Goal: Complete application form

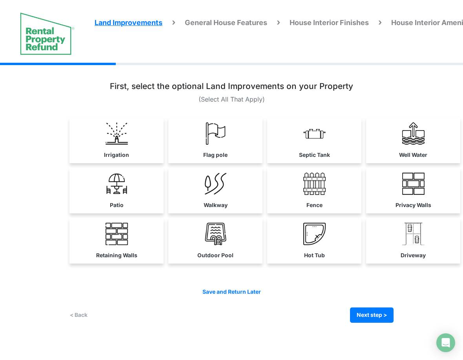
click at [311, 329] on div "Irrigation Flag pole" at bounding box center [231, 199] width 324 height 272
click at [121, 131] on img at bounding box center [117, 133] width 22 height 22
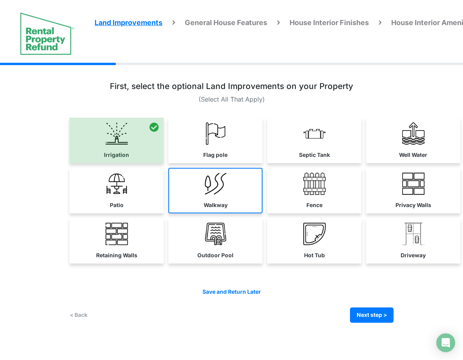
click at [216, 179] on img at bounding box center [216, 184] width 22 height 22
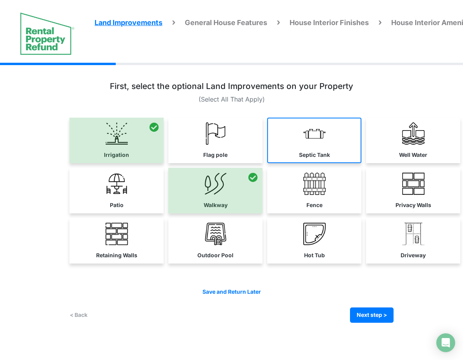
click at [329, 141] on link "Septic Tank" at bounding box center [314, 141] width 94 height 46
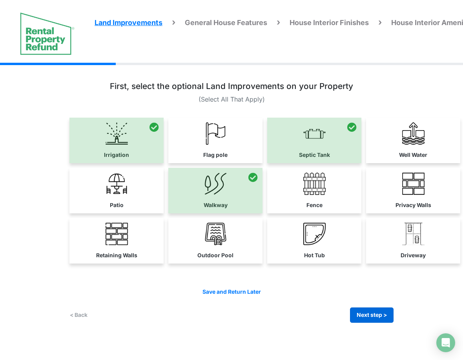
click at [374, 313] on button "Next step >" at bounding box center [372, 315] width 44 height 15
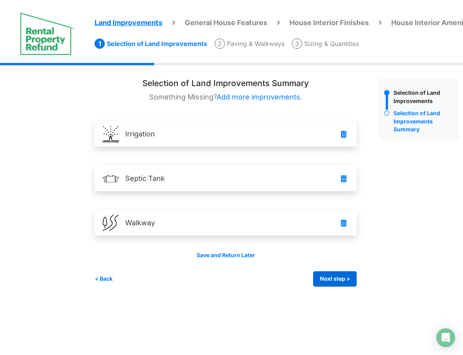
click at [345, 275] on button "Next step >" at bounding box center [335, 278] width 44 height 15
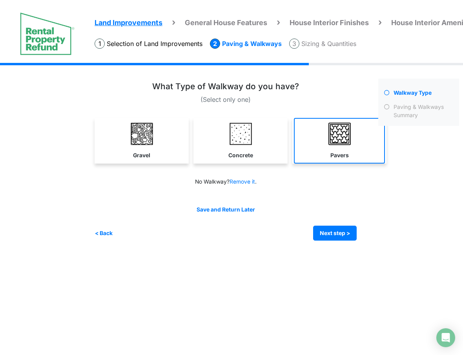
click at [338, 144] on link "Pavers" at bounding box center [339, 141] width 91 height 46
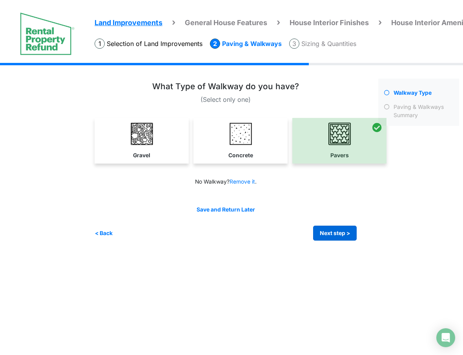
click at [339, 236] on button "Next step >" at bounding box center [335, 232] width 44 height 15
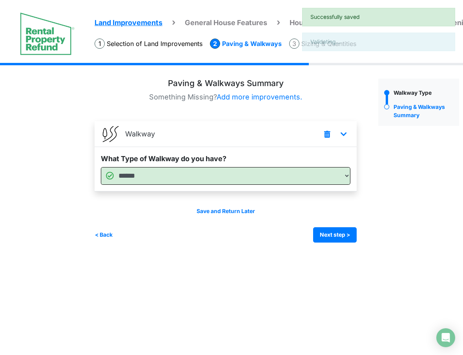
click at [339, 236] on button "Next step >" at bounding box center [335, 234] width 44 height 15
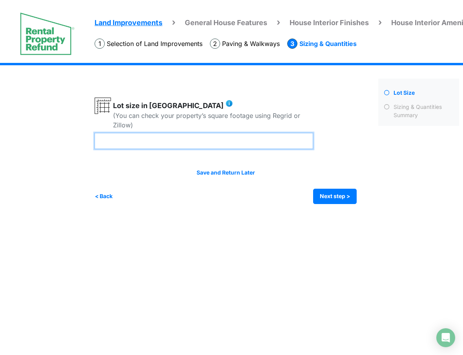
click at [290, 145] on input "number" at bounding box center [204, 141] width 219 height 16
type input "**"
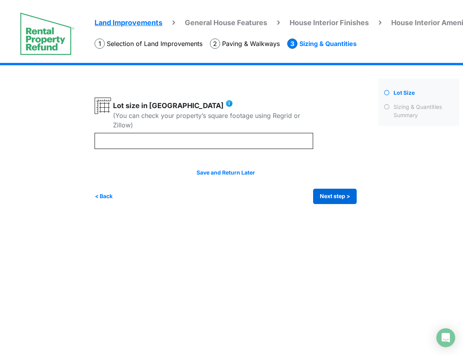
type input "**"
click at [337, 189] on button "Next step >" at bounding box center [335, 195] width 44 height 15
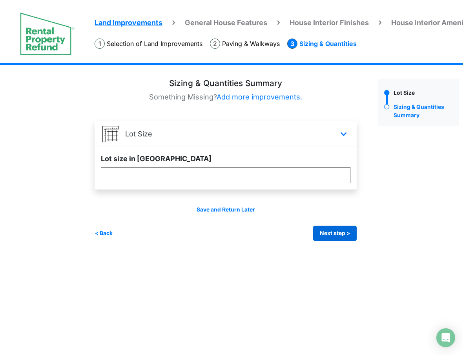
click at [337, 234] on button "Next step >" at bounding box center [335, 232] width 44 height 15
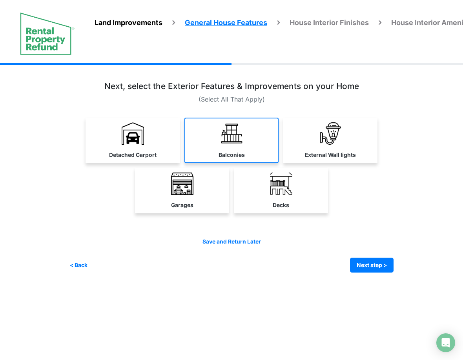
click at [260, 146] on link "Balconies" at bounding box center [232, 141] width 94 height 46
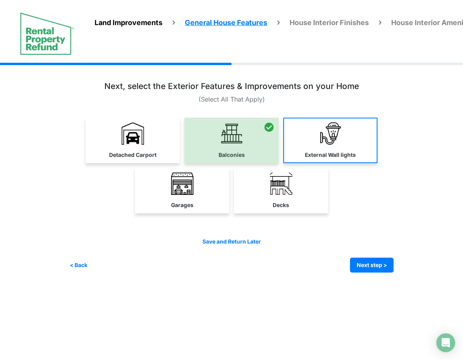
click at [329, 144] on img at bounding box center [331, 133] width 22 height 22
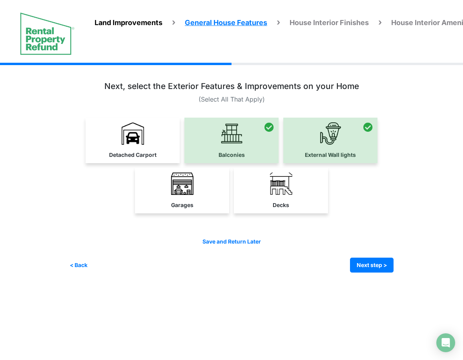
click at [382, 273] on div "Irrigation Flag pole" at bounding box center [231, 174] width 324 height 222
click at [382, 267] on button "Next step >" at bounding box center [372, 265] width 44 height 15
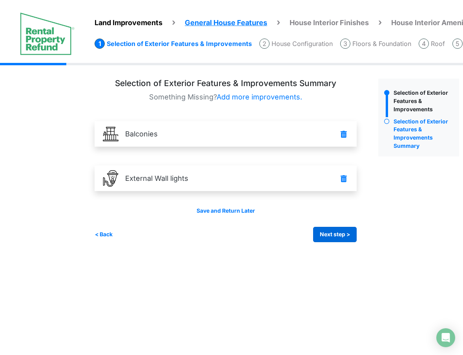
click at [352, 229] on button "Next step >" at bounding box center [335, 234] width 44 height 15
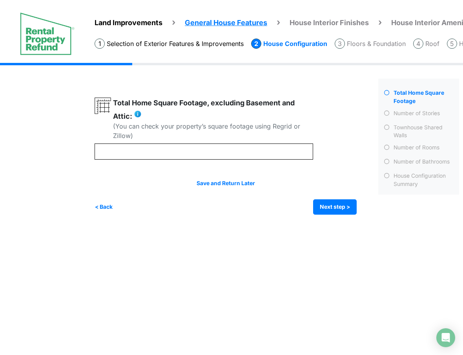
click at [258, 161] on div at bounding box center [234, 155] width 278 height 117
click at [260, 154] on input "number" at bounding box center [204, 151] width 219 height 16
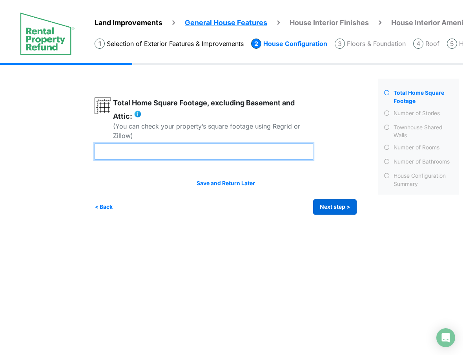
type input "****"
click at [349, 210] on button "Next step >" at bounding box center [335, 206] width 44 height 15
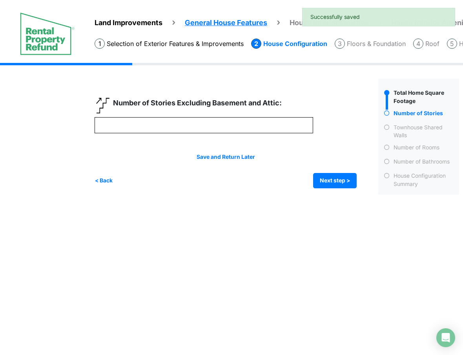
click at [255, 134] on div at bounding box center [234, 142] width 278 height 91
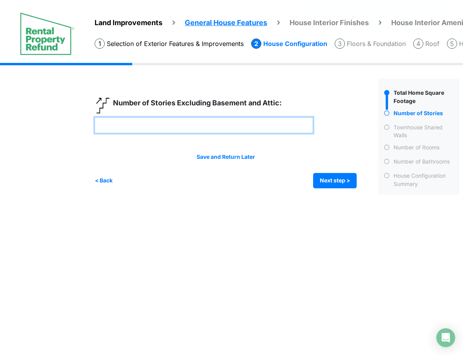
click at [255, 128] on input "number" at bounding box center [204, 125] width 219 height 16
type input "*"
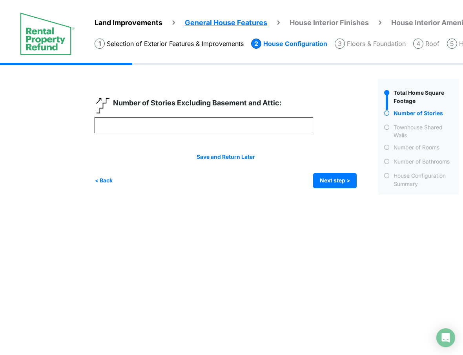
click at [329, 206] on html "Land Improvements General House Features House Interior Finishes House Interior…" at bounding box center [231, 103] width 463 height 206
click at [329, 181] on button "Next step >" at bounding box center [335, 180] width 44 height 15
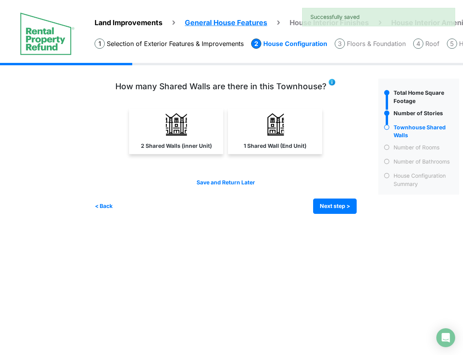
click at [311, 225] on html "Land Improvements General House Features House Interior Finishes House Interior…" at bounding box center [231, 112] width 463 height 225
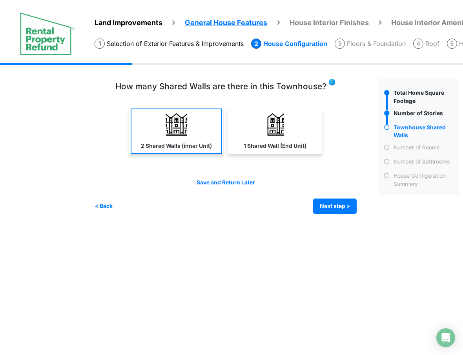
click at [190, 119] on link "2 Shared Walls (inner Unit)" at bounding box center [176, 131] width 91 height 46
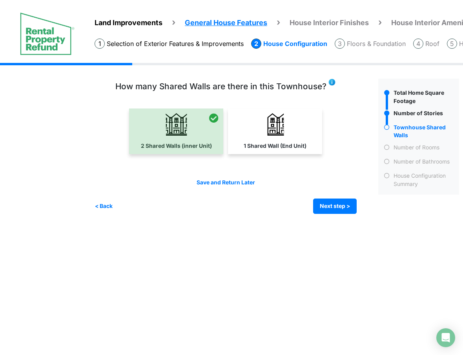
click at [347, 225] on html "Land Improvements General House Features House Interior Finishes House Interior…" at bounding box center [231, 112] width 463 height 225
click at [344, 208] on button "Next step >" at bounding box center [335, 205] width 44 height 15
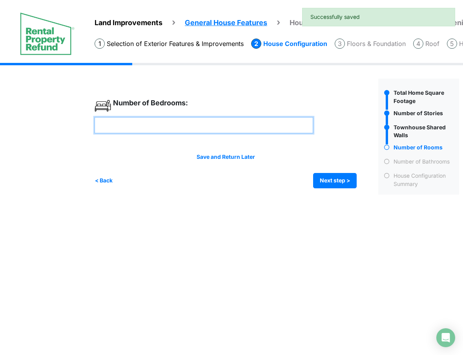
click at [218, 127] on input "number" at bounding box center [204, 125] width 219 height 16
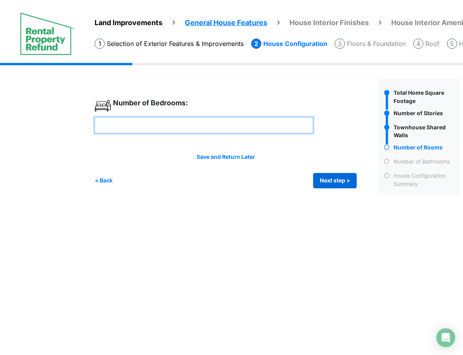
type input "*"
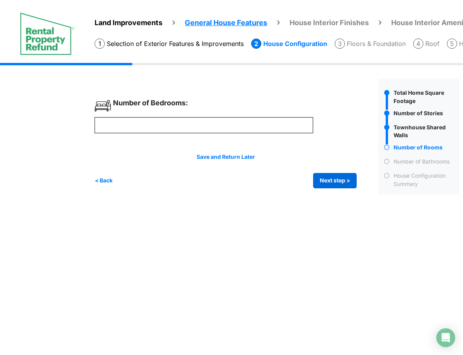
click at [326, 181] on button "Next step >" at bounding box center [335, 180] width 44 height 15
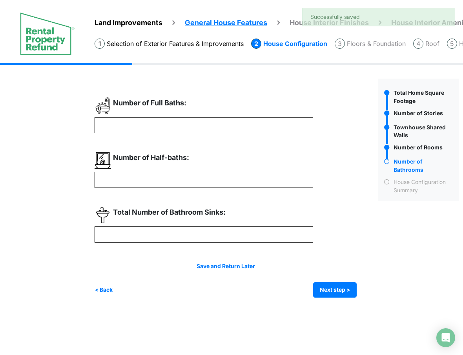
click at [217, 111] on div "Number of Full Baths:" at bounding box center [204, 107] width 219 height 20
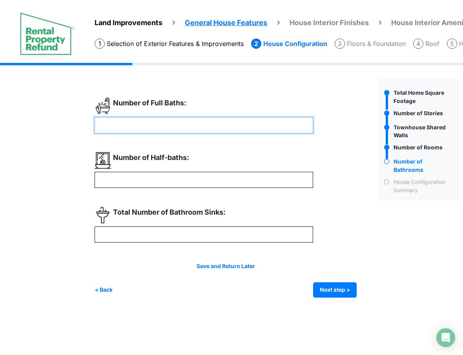
click at [216, 118] on input "number" at bounding box center [204, 125] width 219 height 16
type input "*"
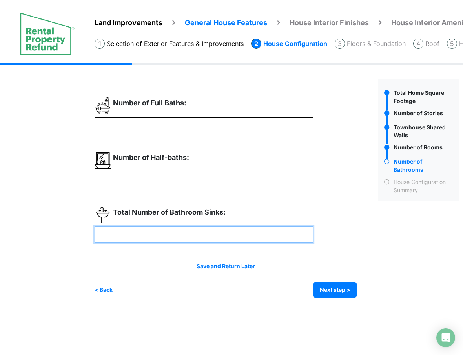
type input "*"
click at [209, 229] on input "number" at bounding box center [204, 234] width 219 height 16
type input "*"
click at [339, 232] on div "Total Number of Bathroom Sinks: *" at bounding box center [226, 225] width 262 height 36
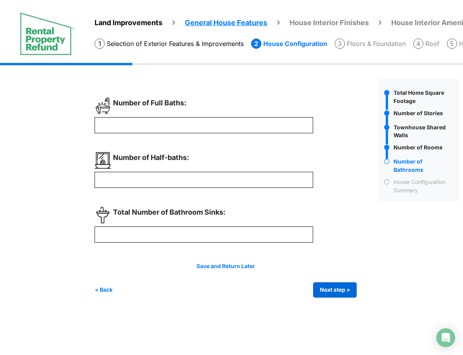
click at [340, 287] on button "Next step >" at bounding box center [335, 289] width 44 height 15
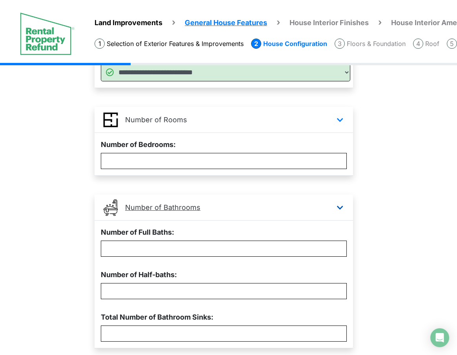
scroll to position [328, 0]
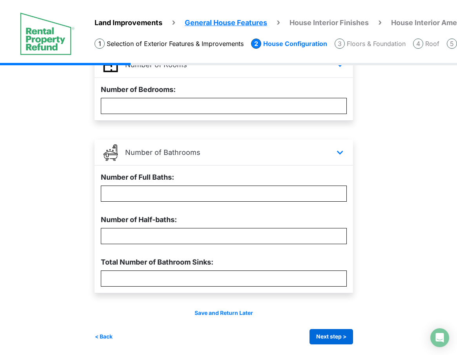
click at [335, 340] on button "Next step >" at bounding box center [332, 336] width 44 height 15
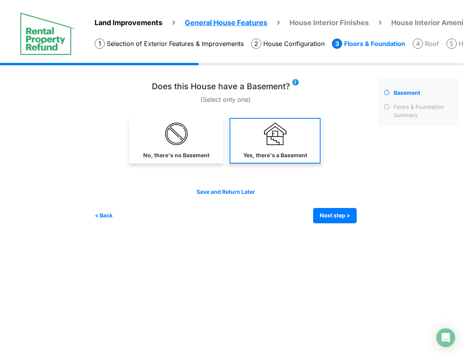
click at [279, 137] on img at bounding box center [275, 133] width 22 height 22
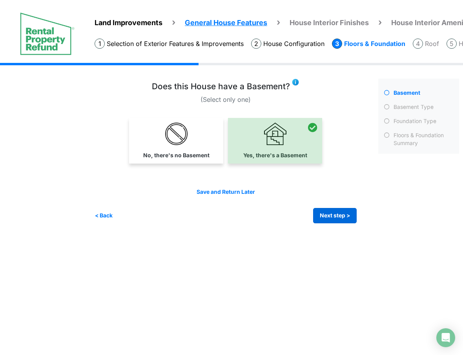
click at [338, 211] on button "Next step >" at bounding box center [335, 215] width 44 height 15
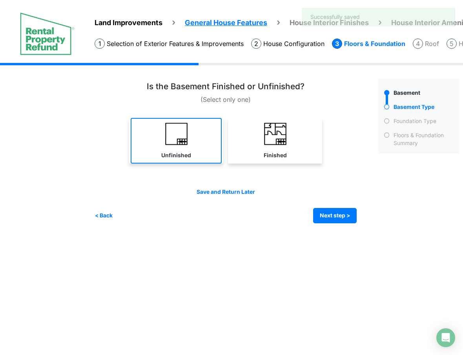
click at [175, 143] on img at bounding box center [176, 133] width 22 height 22
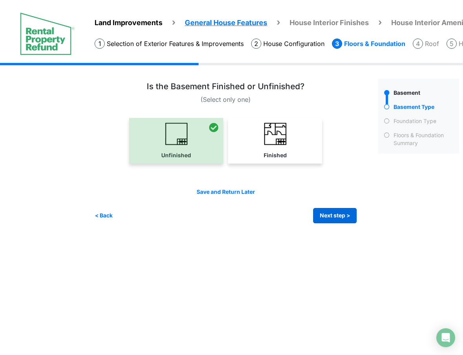
click at [334, 214] on button "Next step >" at bounding box center [335, 215] width 44 height 15
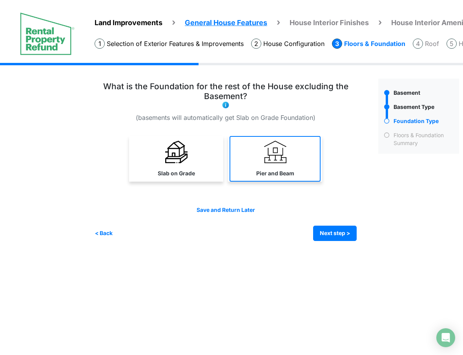
click at [274, 172] on label "Pier and Beam" at bounding box center [275, 173] width 38 height 8
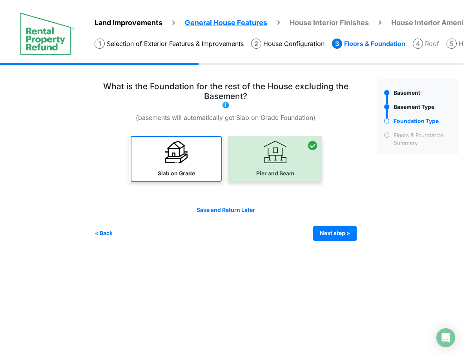
click at [207, 168] on link "Slab on Grade" at bounding box center [176, 159] width 91 height 46
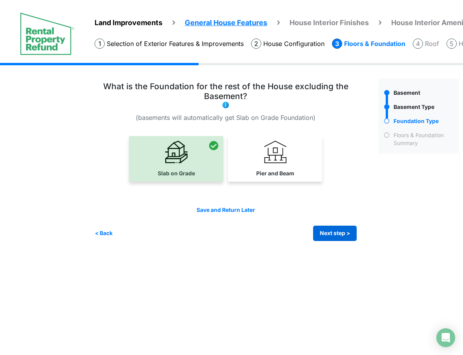
click at [336, 233] on button "Next step >" at bounding box center [335, 232] width 44 height 15
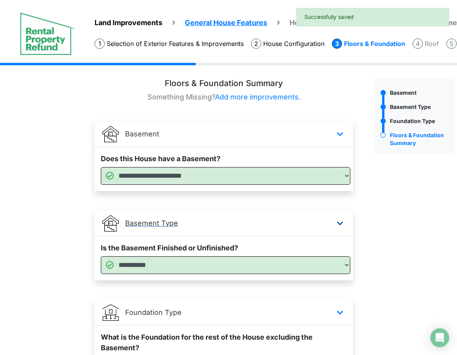
scroll to position [87, 0]
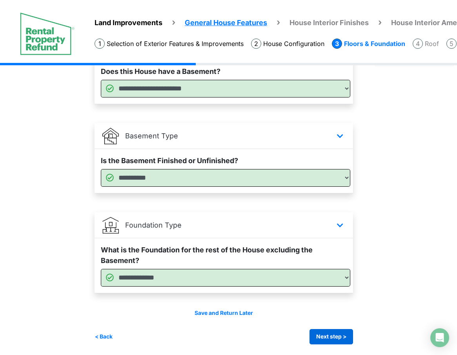
click at [347, 338] on button "Next step >" at bounding box center [332, 336] width 44 height 15
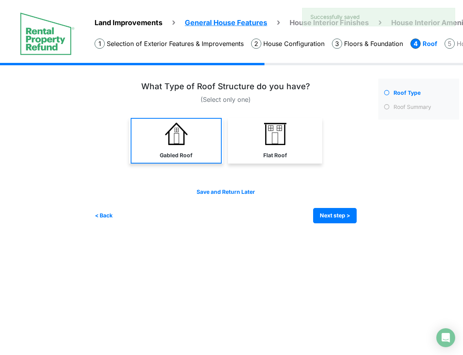
click at [182, 127] on img at bounding box center [176, 133] width 22 height 22
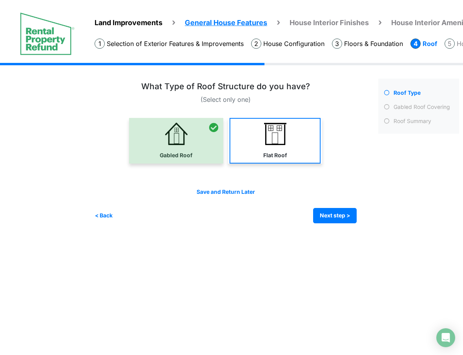
click at [302, 142] on link "Flat Roof" at bounding box center [275, 141] width 91 height 46
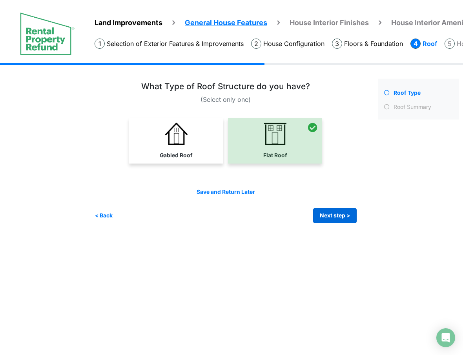
click at [345, 213] on button "Next step >" at bounding box center [335, 215] width 44 height 15
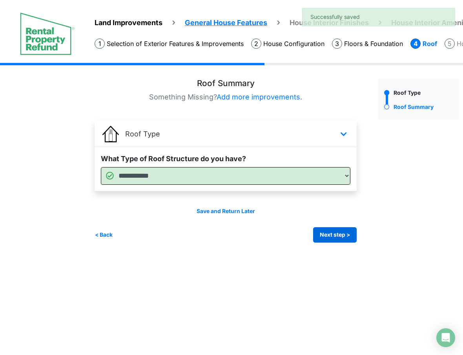
click at [340, 239] on button "Next step >" at bounding box center [335, 234] width 44 height 15
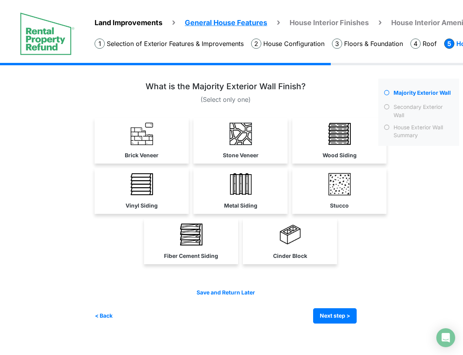
click at [383, 249] on div "Majority Exterior Wall" at bounding box center [419, 201] width 93 height 245
click at [141, 187] on img at bounding box center [142, 184] width 22 height 22
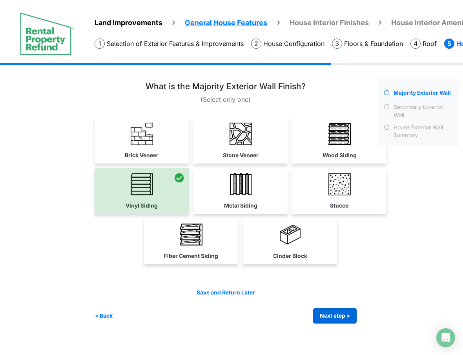
click at [343, 314] on button "Next step >" at bounding box center [335, 315] width 44 height 15
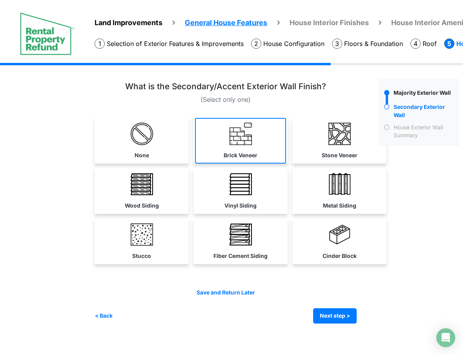
click at [261, 150] on link "Brick Veneer" at bounding box center [240, 141] width 91 height 46
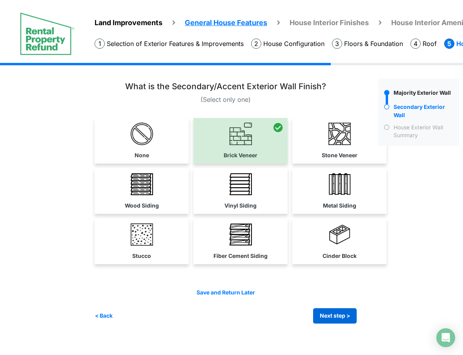
click at [347, 309] on button "Next step >" at bounding box center [335, 315] width 44 height 15
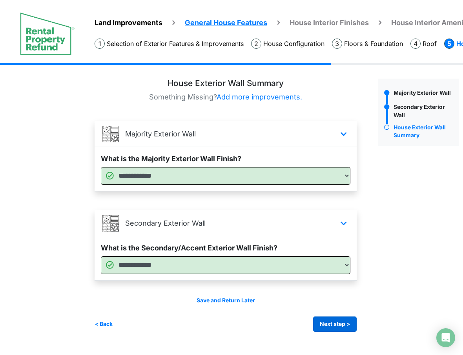
click at [341, 326] on button "Next step >" at bounding box center [335, 323] width 44 height 15
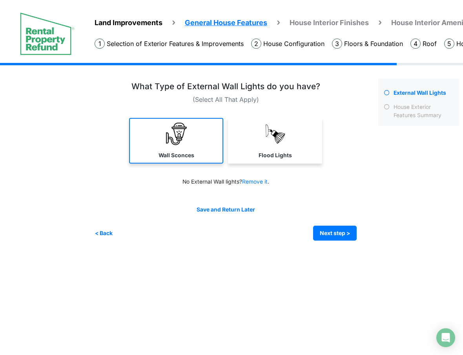
click at [198, 136] on link "Wall Sconces" at bounding box center [176, 141] width 94 height 46
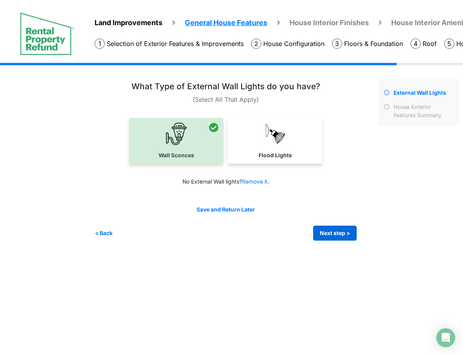
click at [327, 225] on button "Next step >" at bounding box center [335, 232] width 44 height 15
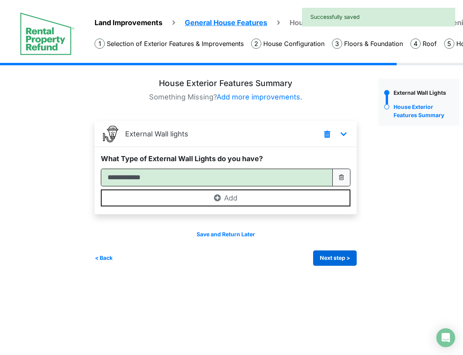
click at [338, 250] on button "Next step >" at bounding box center [335, 257] width 44 height 15
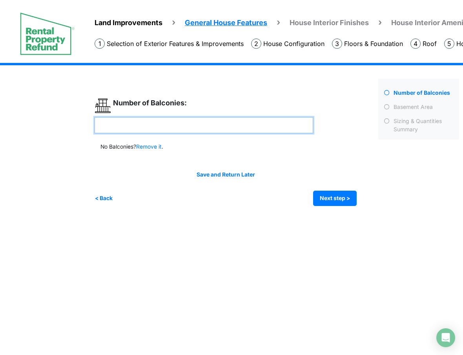
click at [243, 124] on input "number" at bounding box center [204, 125] width 219 height 16
type input "*"
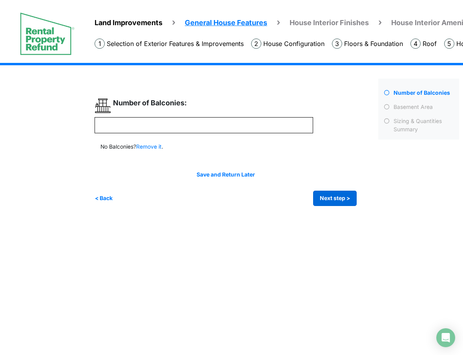
click at [355, 201] on button "Next step >" at bounding box center [335, 197] width 44 height 15
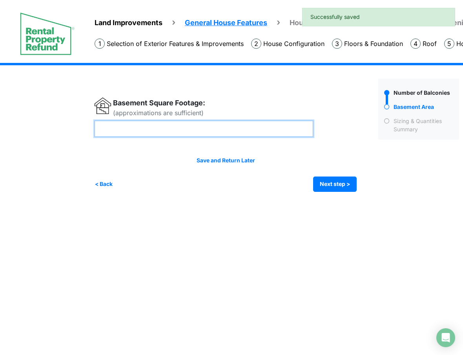
click at [264, 130] on input "number" at bounding box center [204, 129] width 219 height 16
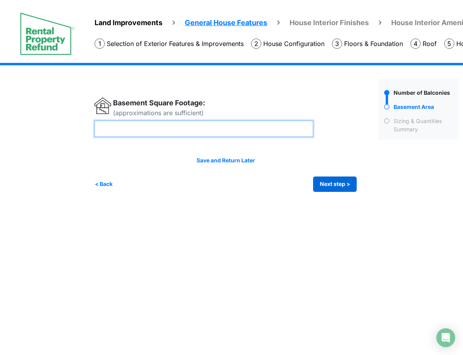
type input "***"
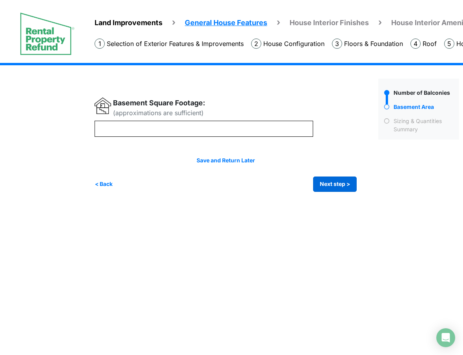
click at [333, 182] on button "Next step >" at bounding box center [335, 183] width 44 height 15
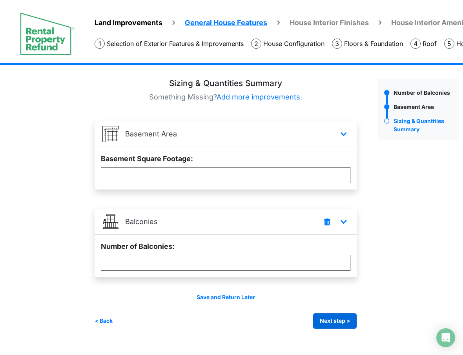
click at [342, 320] on button "Next step >" at bounding box center [335, 320] width 44 height 15
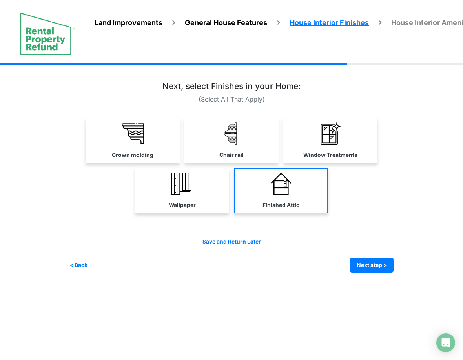
click at [276, 179] on img at bounding box center [281, 184] width 22 height 22
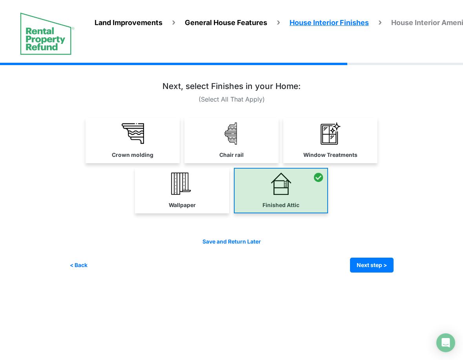
click at [276, 179] on div at bounding box center [281, 191] width 94 height 46
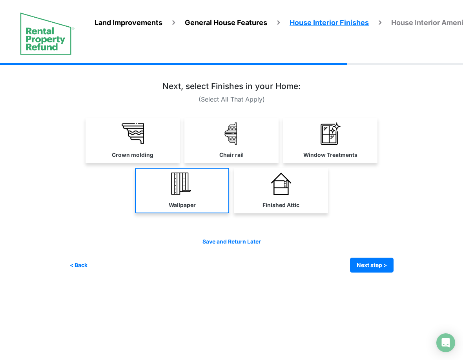
click at [203, 190] on link "Wallpaper" at bounding box center [182, 191] width 94 height 46
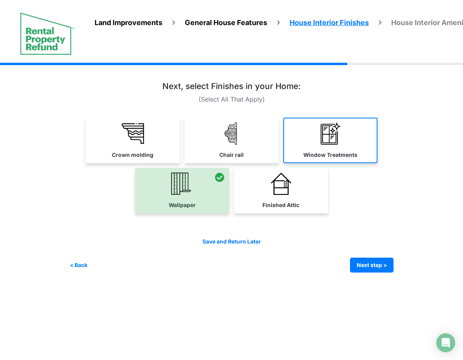
click at [309, 144] on link "Window Treatments" at bounding box center [330, 141] width 94 height 46
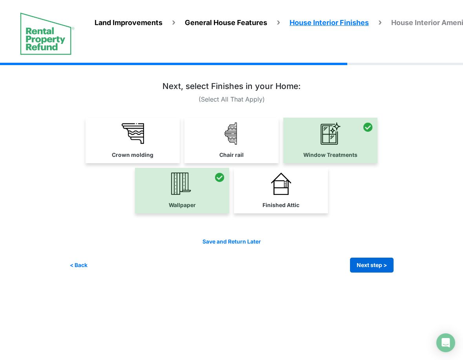
click at [377, 263] on button "Next step >" at bounding box center [372, 265] width 44 height 15
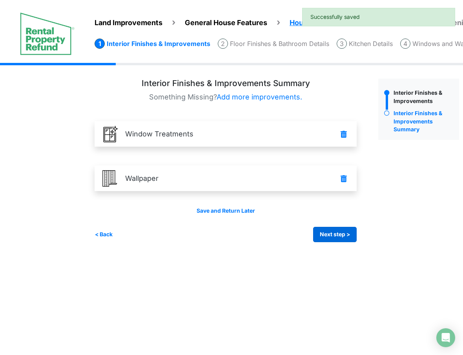
click at [341, 234] on button "Next step >" at bounding box center [335, 234] width 44 height 15
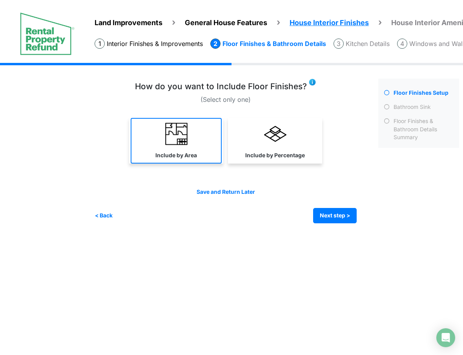
click at [160, 122] on link "Include by Area" at bounding box center [176, 141] width 91 height 46
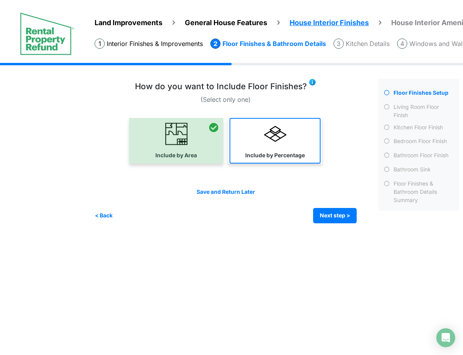
click at [288, 131] on link "Include by Percentage" at bounding box center [275, 141] width 91 height 46
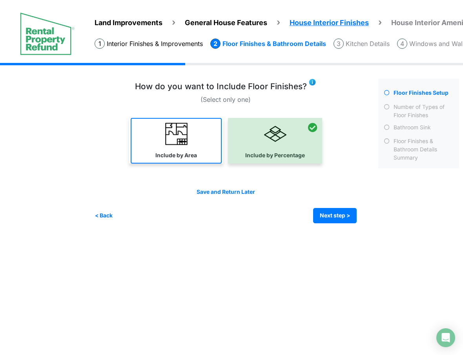
click at [178, 136] on img at bounding box center [176, 133] width 22 height 22
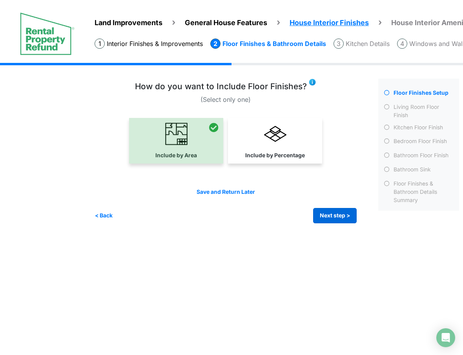
click at [344, 214] on button "Next step >" at bounding box center [335, 215] width 44 height 15
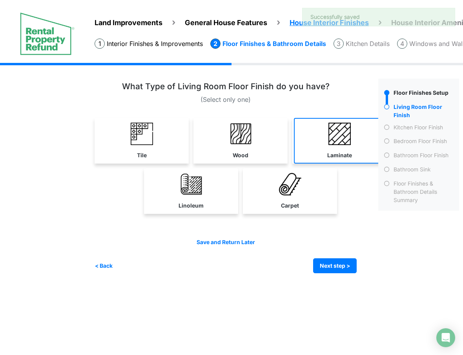
click at [333, 138] on img at bounding box center [340, 133] width 22 height 22
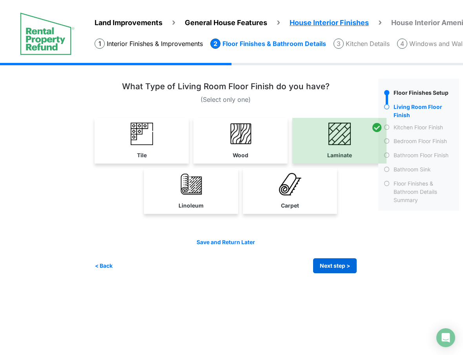
click at [353, 258] on button "Next step >" at bounding box center [335, 265] width 44 height 15
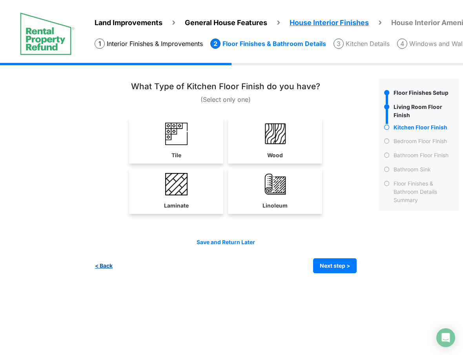
click at [101, 260] on button "< Back" at bounding box center [104, 265] width 18 height 15
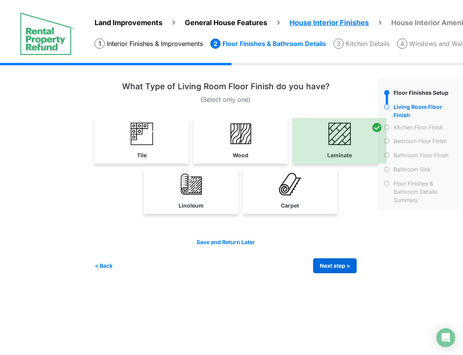
click at [349, 265] on button "Next step >" at bounding box center [335, 265] width 44 height 15
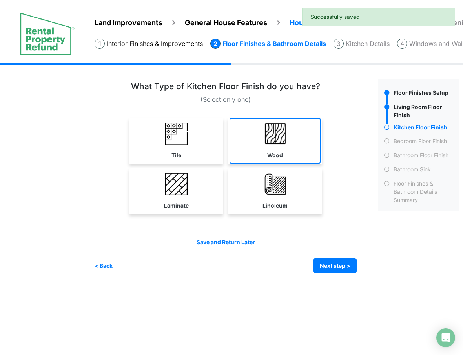
click at [278, 131] on img at bounding box center [275, 133] width 22 height 22
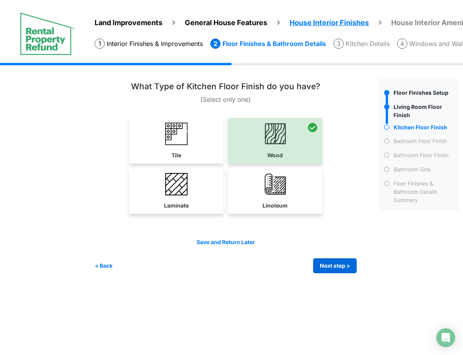
click at [337, 260] on button "Next step >" at bounding box center [335, 265] width 44 height 15
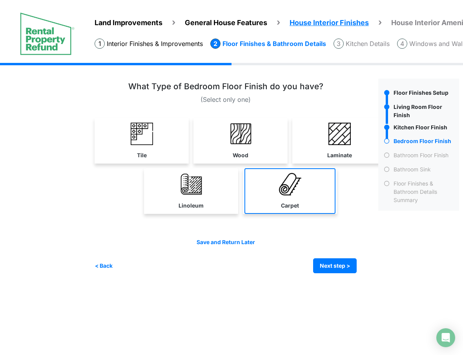
click at [296, 188] on img at bounding box center [290, 184] width 22 height 22
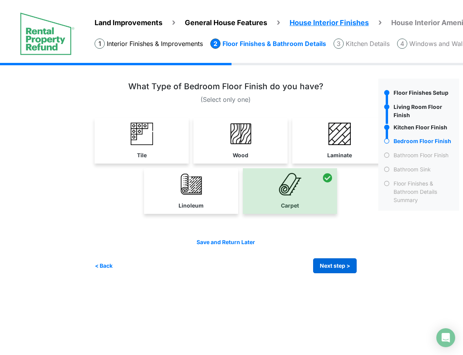
click at [347, 261] on button "Next step >" at bounding box center [335, 265] width 44 height 15
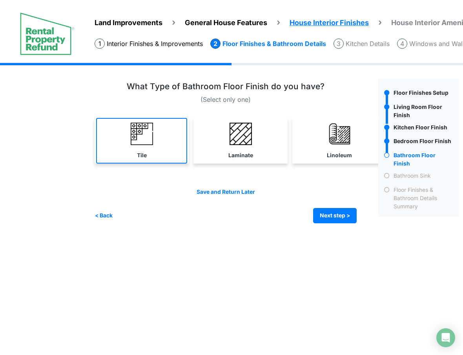
click at [152, 124] on img at bounding box center [142, 133] width 22 height 22
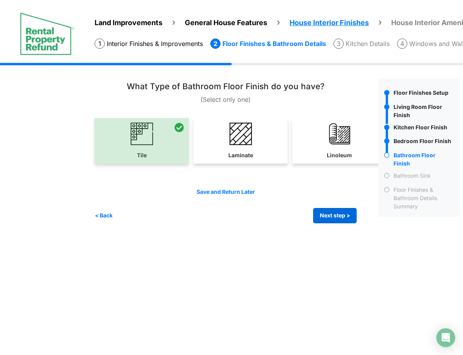
click at [338, 216] on button "Next step >" at bounding box center [335, 215] width 44 height 15
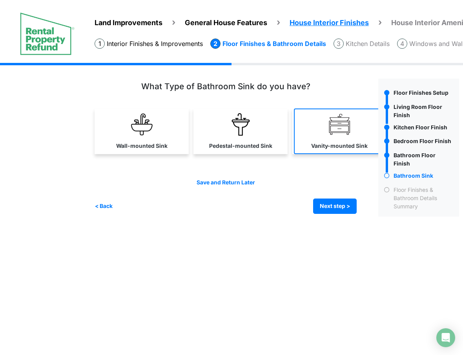
click at [348, 137] on link "Vanity-mounted Sink" at bounding box center [339, 131] width 91 height 46
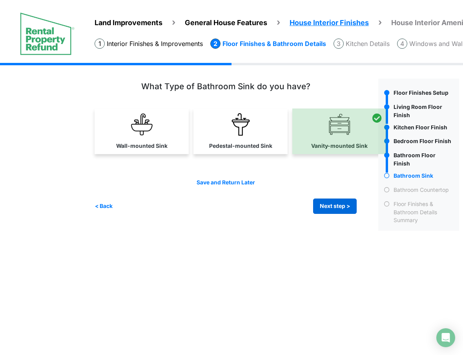
click at [344, 208] on button "Next step >" at bounding box center [335, 205] width 44 height 15
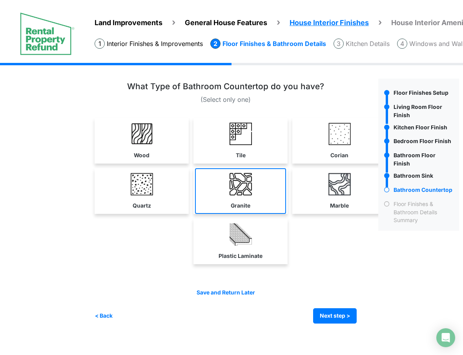
click at [265, 205] on link "Granite" at bounding box center [240, 191] width 91 height 46
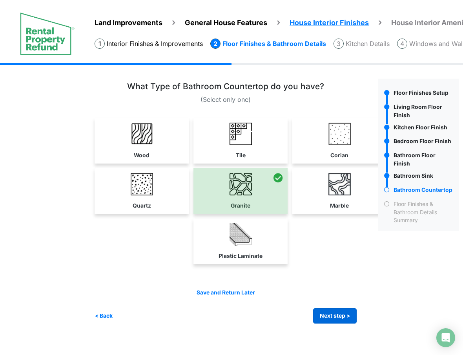
click at [327, 313] on button "Next step >" at bounding box center [335, 315] width 44 height 15
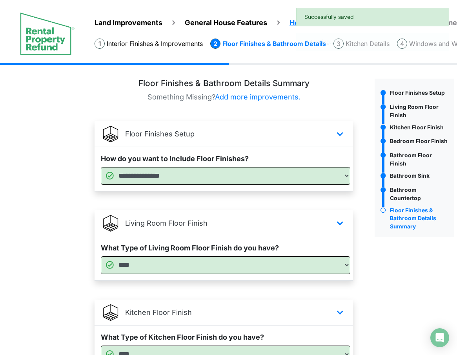
scroll to position [428, 0]
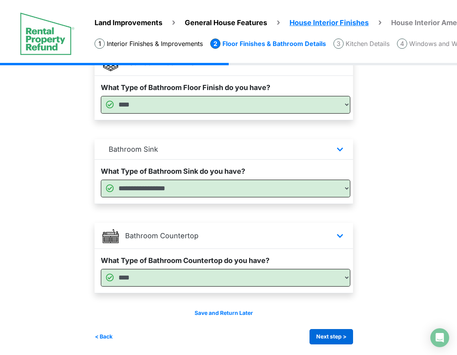
click at [327, 334] on button "Next step >" at bounding box center [332, 336] width 44 height 15
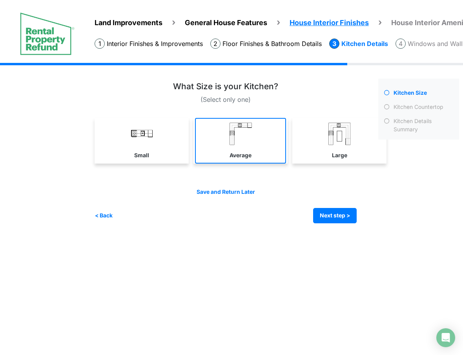
click at [256, 141] on link "Average" at bounding box center [240, 141] width 91 height 46
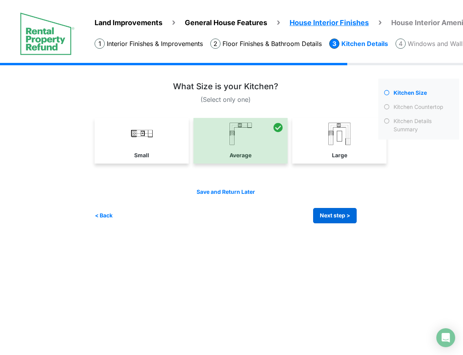
click at [344, 211] on button "Next step >" at bounding box center [335, 215] width 44 height 15
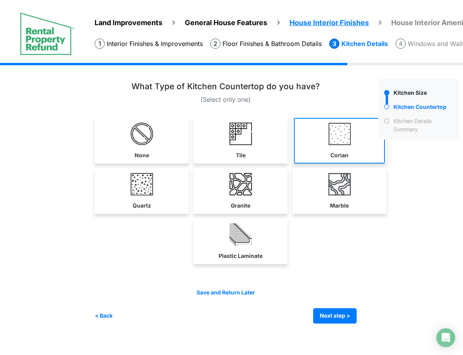
click at [365, 142] on link "Corian" at bounding box center [339, 141] width 91 height 46
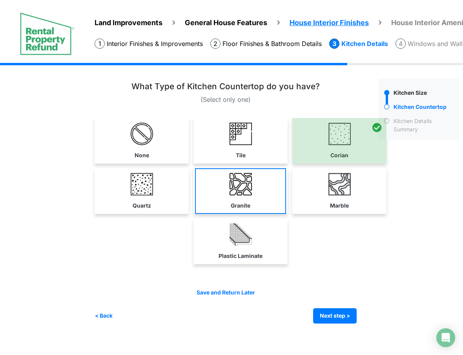
click at [272, 190] on link "Granite" at bounding box center [240, 191] width 91 height 46
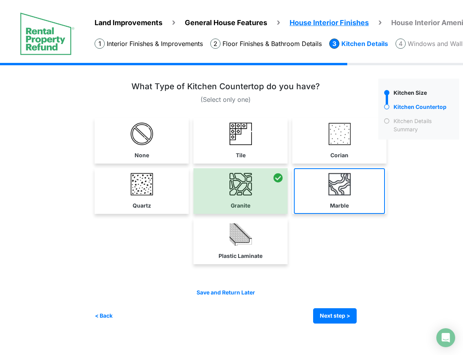
click at [354, 194] on link "Marble" at bounding box center [339, 191] width 91 height 46
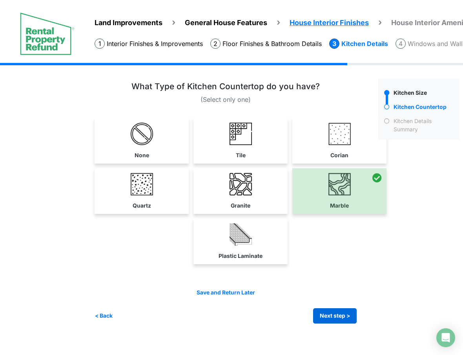
click at [339, 314] on button "Next step >" at bounding box center [335, 315] width 44 height 15
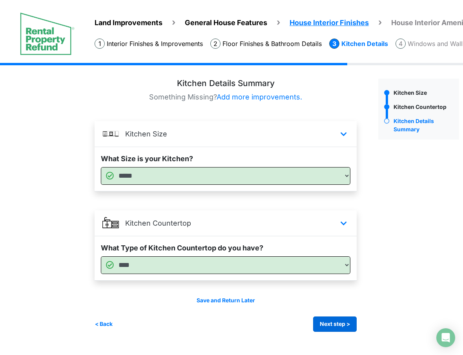
click at [350, 322] on button "Next step >" at bounding box center [335, 323] width 44 height 15
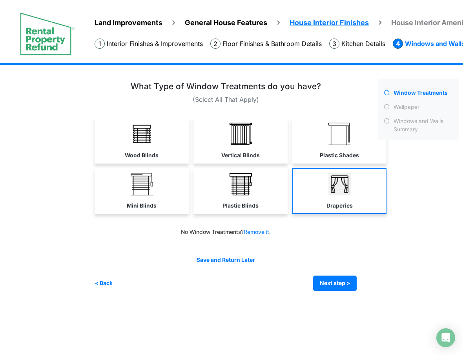
click at [351, 194] on link "Draperies" at bounding box center [339, 191] width 94 height 46
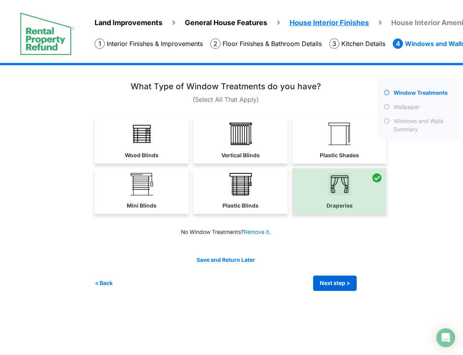
click at [348, 276] on button "Next step >" at bounding box center [335, 282] width 44 height 15
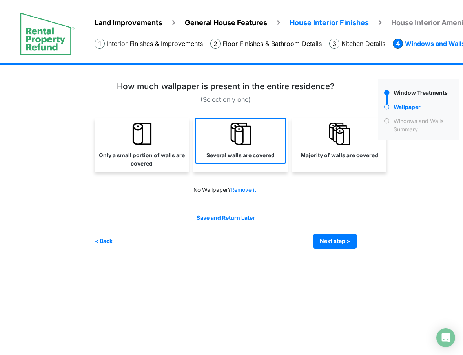
click at [234, 148] on link "Several walls are covered" at bounding box center [240, 141] width 91 height 46
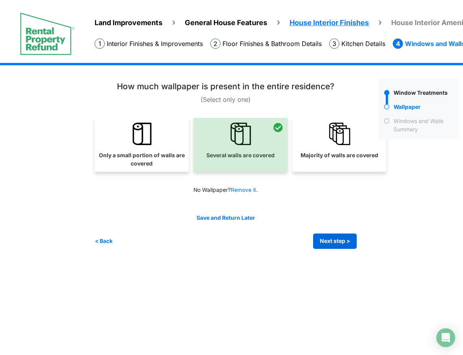
click at [339, 238] on button "Next step >" at bounding box center [335, 240] width 44 height 15
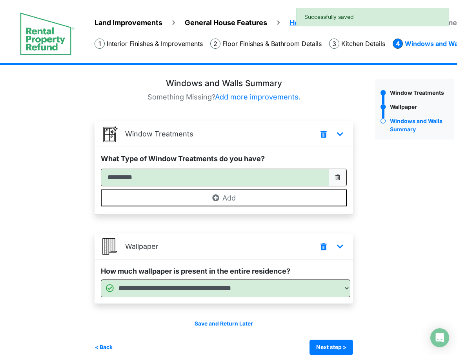
scroll to position [11, 0]
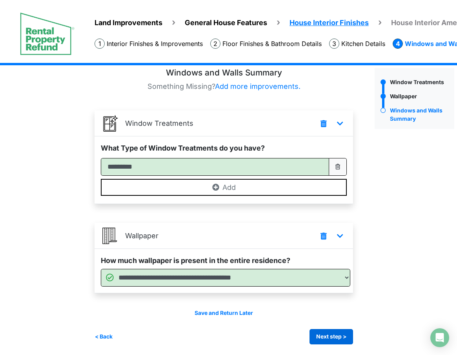
click at [343, 329] on button "Next step >" at bounding box center [332, 336] width 44 height 15
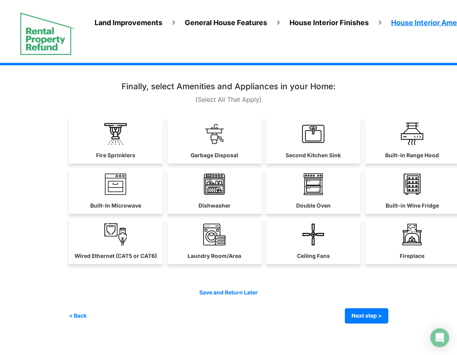
scroll to position [0, 0]
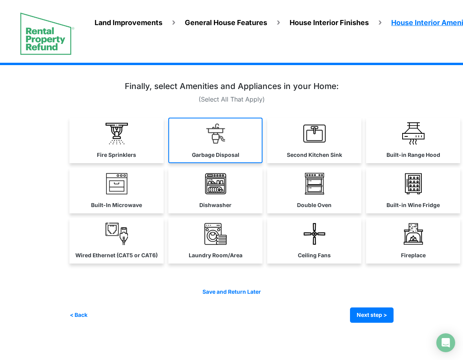
click at [228, 137] on link "Garbage Disposal" at bounding box center [215, 141] width 94 height 46
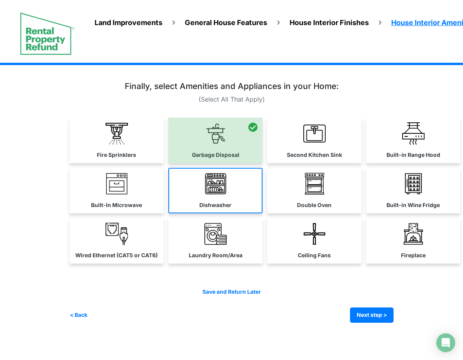
click at [219, 174] on img at bounding box center [216, 184] width 22 height 22
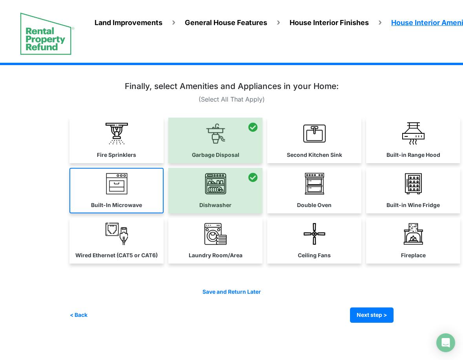
click at [143, 188] on link "Built-In Microwave" at bounding box center [116, 191] width 94 height 46
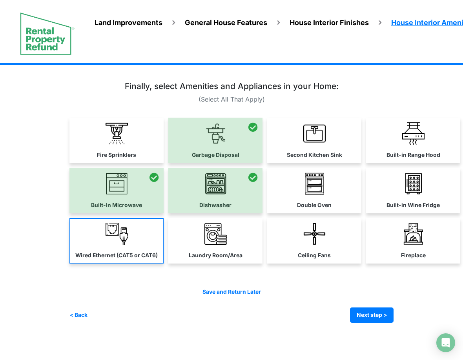
click at [139, 241] on link "Wired Ethernet (CAT5 or CAT6)" at bounding box center [116, 241] width 94 height 46
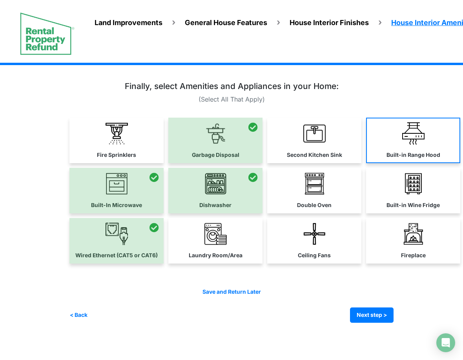
click at [404, 139] on img at bounding box center [413, 133] width 22 height 22
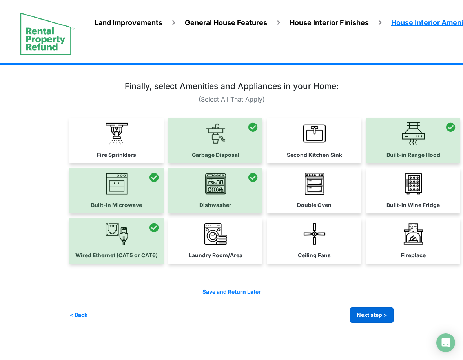
click at [372, 314] on button "Next step >" at bounding box center [372, 315] width 44 height 15
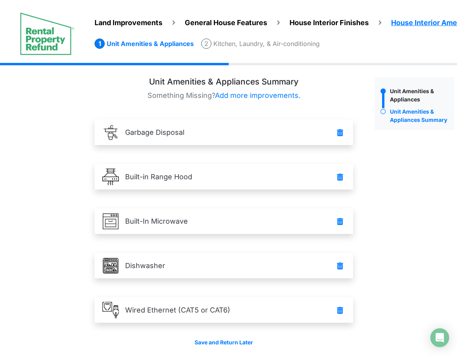
scroll to position [31, 0]
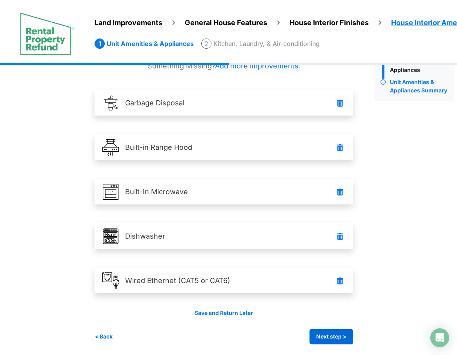
click at [340, 335] on button "Next step >" at bounding box center [332, 336] width 44 height 15
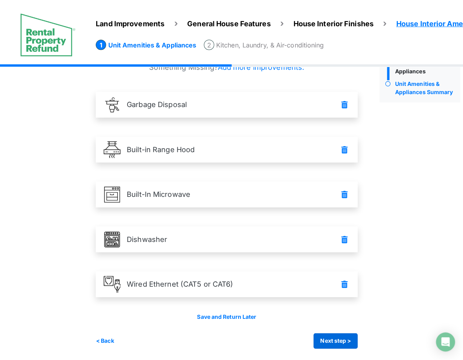
scroll to position [0, 0]
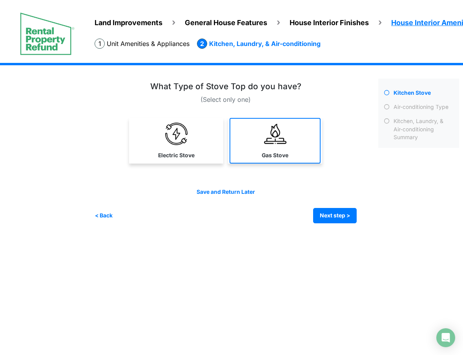
click at [303, 132] on link "Gas Stove" at bounding box center [275, 141] width 91 height 46
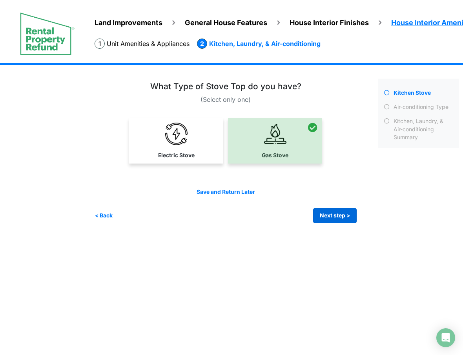
click at [347, 216] on button "Next step >" at bounding box center [335, 215] width 44 height 15
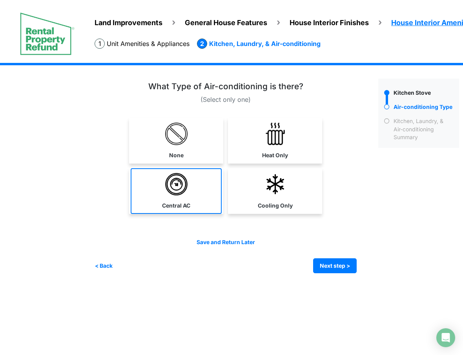
click at [194, 196] on link "Central AC" at bounding box center [176, 191] width 91 height 46
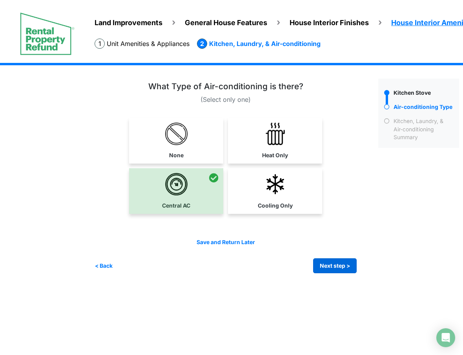
click at [333, 266] on button "Next step >" at bounding box center [335, 265] width 44 height 15
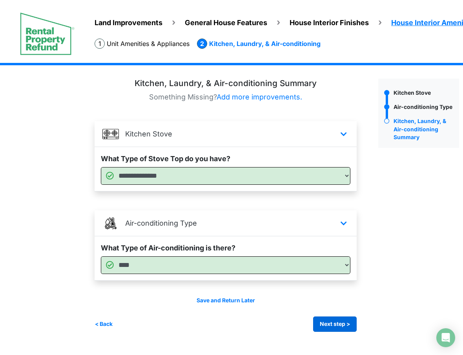
click at [342, 322] on button "Next step >" at bounding box center [335, 323] width 44 height 15
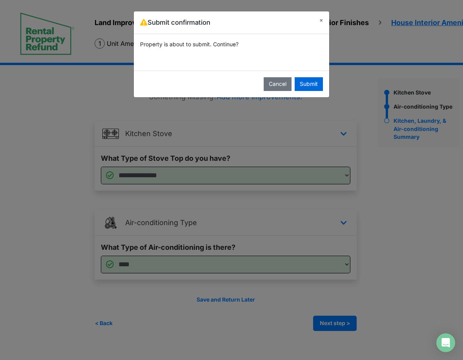
click at [315, 85] on button "Submit" at bounding box center [309, 84] width 28 height 14
